Goal: Transaction & Acquisition: Purchase product/service

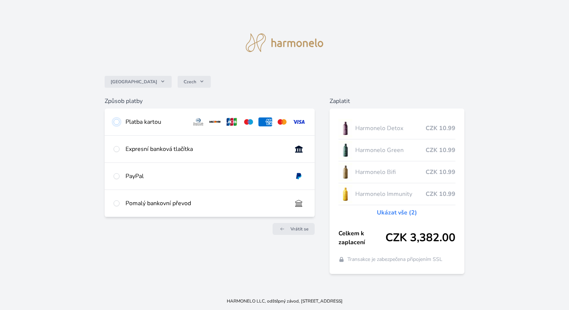
click at [118, 121] on input "radio" at bounding box center [117, 122] width 6 height 6
radio input "true"
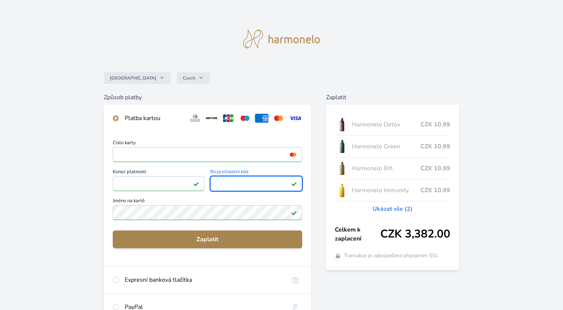
click at [212, 237] on span "Zaplatit" at bounding box center [208, 239] width 178 height 9
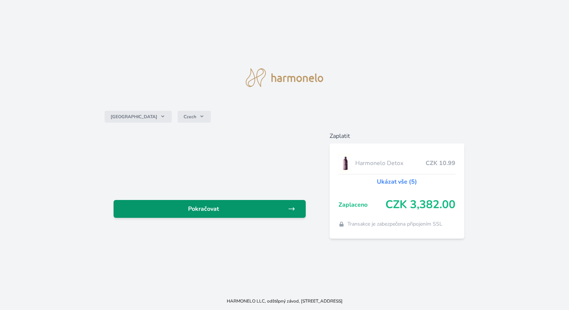
click at [199, 206] on span "Pokračovat" at bounding box center [203, 209] width 168 height 9
